Goal: Register for event/course

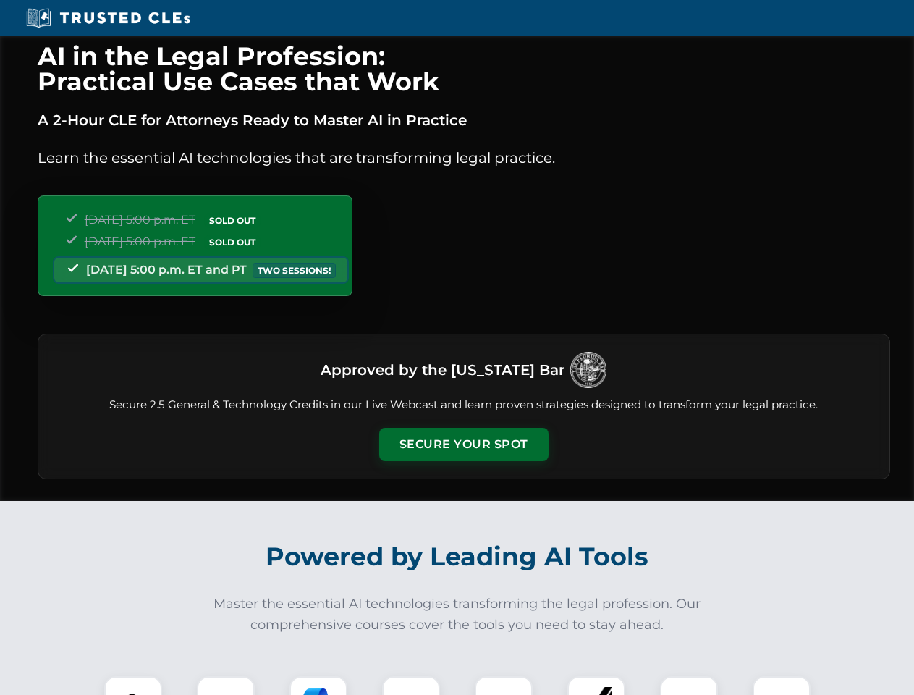
click at [463, 445] on button "Secure Your Spot" at bounding box center [463, 444] width 169 height 33
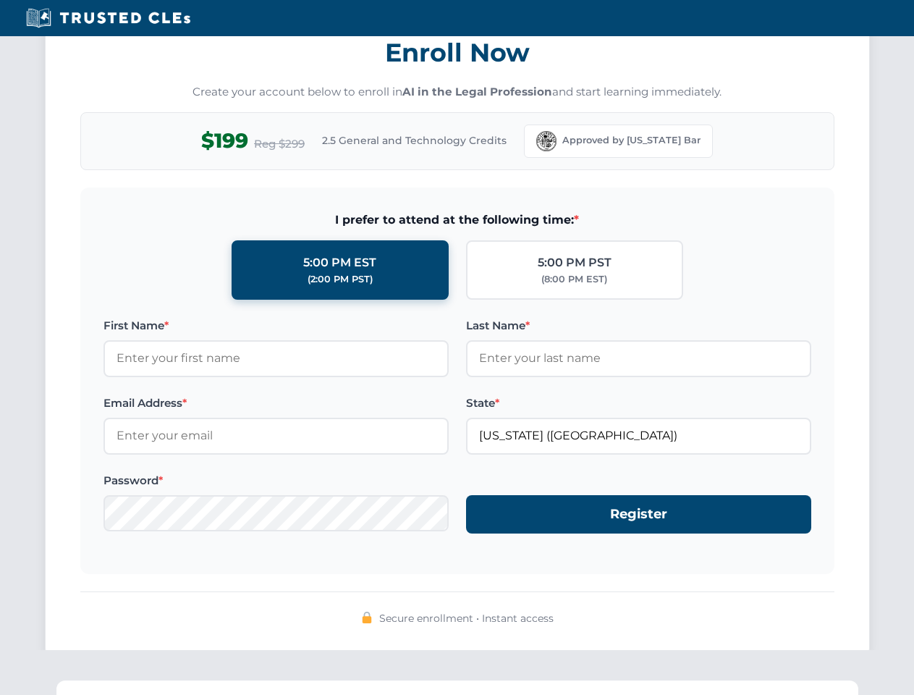
scroll to position [1421, 0]
